Goal: Transaction & Acquisition: Purchase product/service

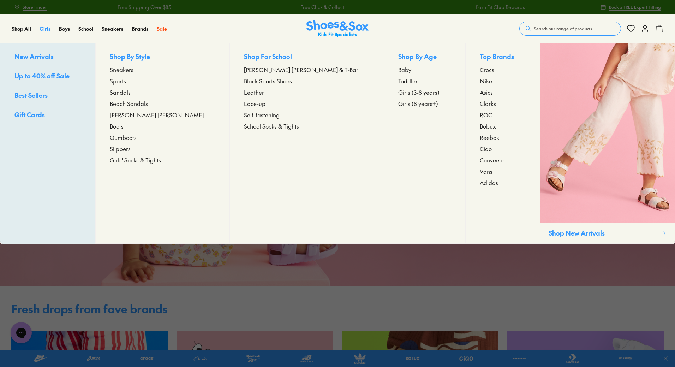
click at [41, 32] on link "Girls" at bounding box center [45, 28] width 11 height 7
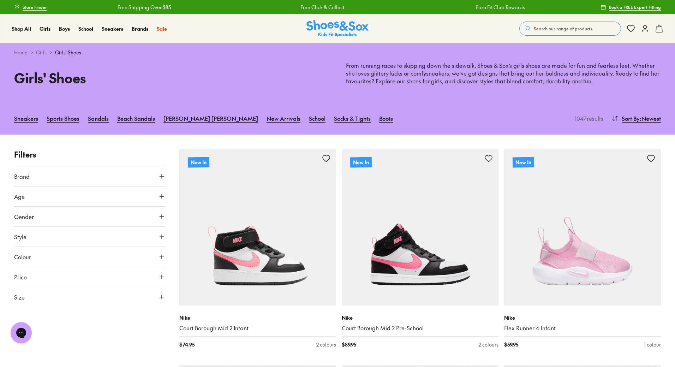
click at [161, 177] on icon at bounding box center [161, 176] width 7 height 7
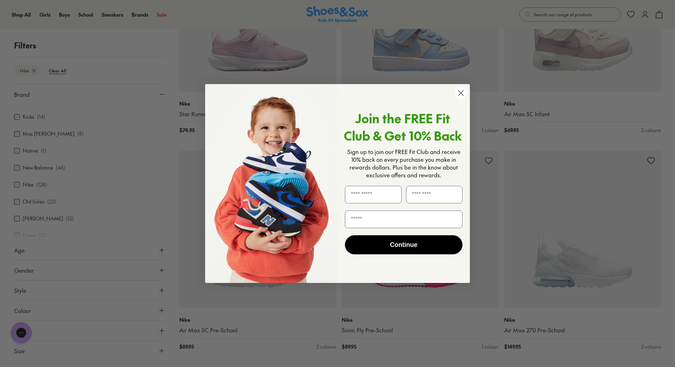
scroll to position [876, 0]
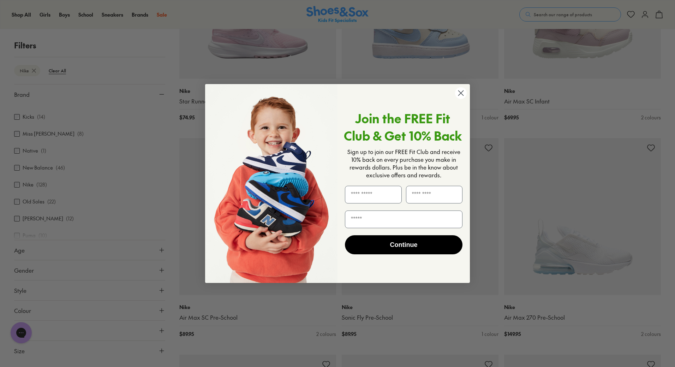
click at [464, 91] on circle "Close dialog" at bounding box center [461, 93] width 12 height 12
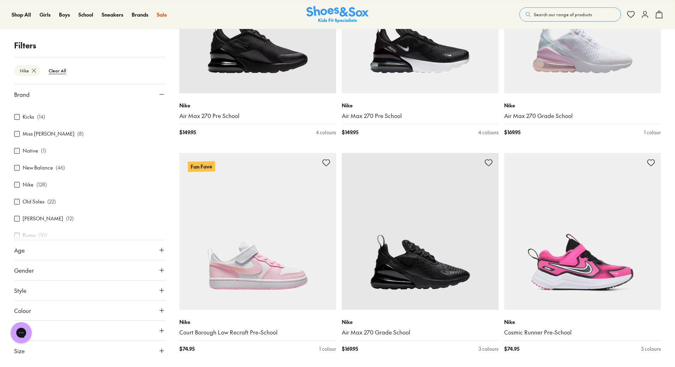
scroll to position [1759, 0]
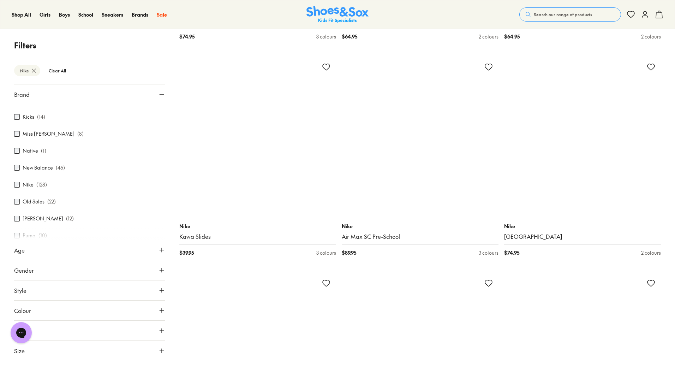
scroll to position [3771, 0]
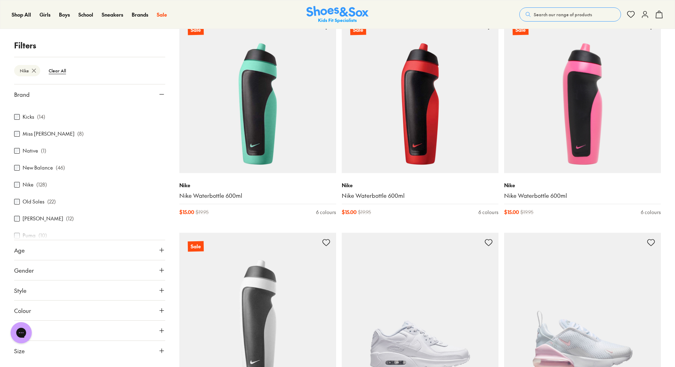
scroll to position [6066, 0]
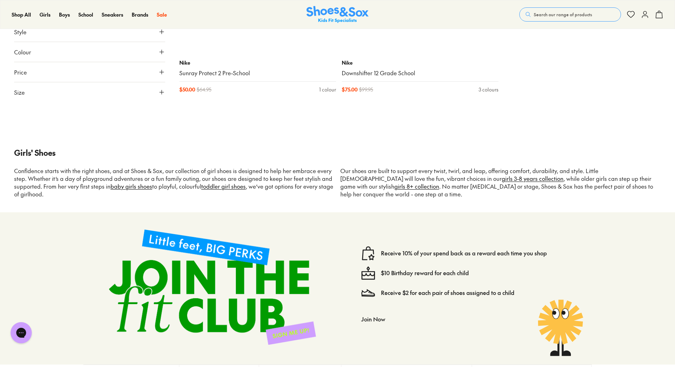
scroll to position [9350, 0]
